Goal: Transaction & Acquisition: Download file/media

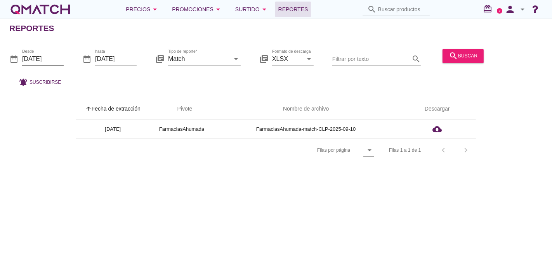
click at [49, 59] on input "[DATE]" at bounding box center [43, 59] width 42 height 12
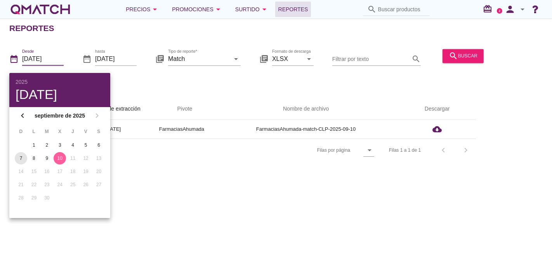
click at [15, 157] on div "7" at bounding box center [21, 158] width 12 height 7
click at [33, 162] on button "8" at bounding box center [34, 158] width 12 height 12
type input "[DATE]"
click at [203, 182] on div "Reportes date_range Desde [DATE] date_range hasta [DATE] library_books Tipo de …" at bounding box center [276, 146] width 552 height 254
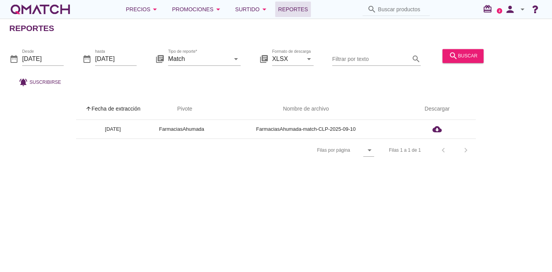
click at [145, 55] on div "date_range Desde [DATE] date_range hasta [DATE] library_books Tipo de reporte* …" at bounding box center [276, 65] width 552 height 51
click at [127, 54] on input "[DATE]" at bounding box center [116, 59] width 42 height 12
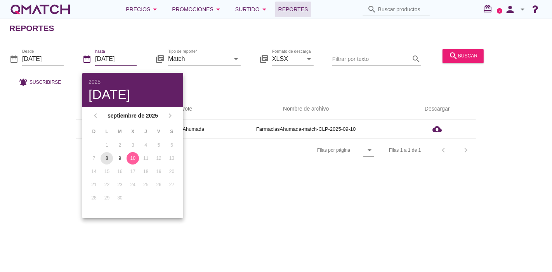
click at [111, 155] on button "8" at bounding box center [107, 158] width 12 height 12
type input "[DATE]"
click at [459, 68] on div "search buscar" at bounding box center [462, 60] width 47 height 26
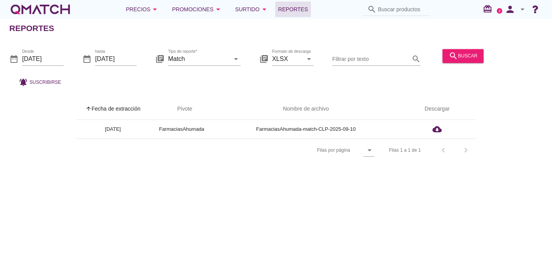
click at [459, 65] on div "search buscar" at bounding box center [462, 60] width 47 height 26
click at [459, 59] on div "search buscar" at bounding box center [463, 55] width 29 height 9
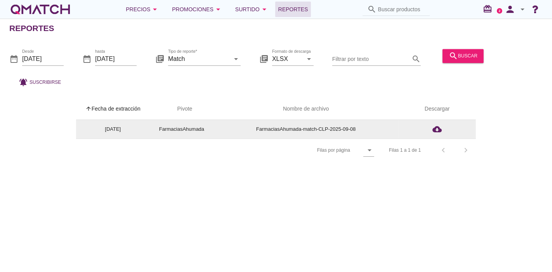
click at [442, 123] on td "cloud_download" at bounding box center [437, 129] width 78 height 19
click at [440, 125] on icon "cloud_download" at bounding box center [436, 129] width 9 height 9
